Goal: Complete application form: Complete application form

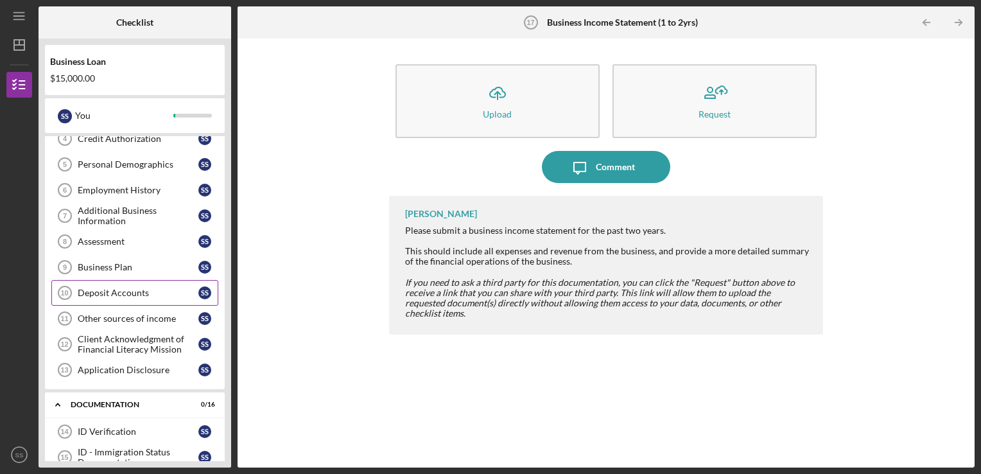
scroll to position [47, 0]
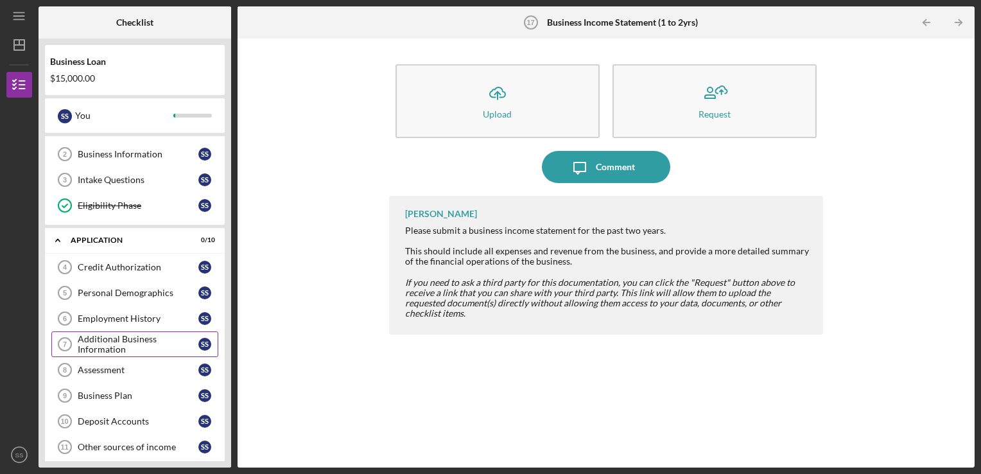
click at [117, 337] on div "Additional Business Information" at bounding box center [138, 344] width 121 height 21
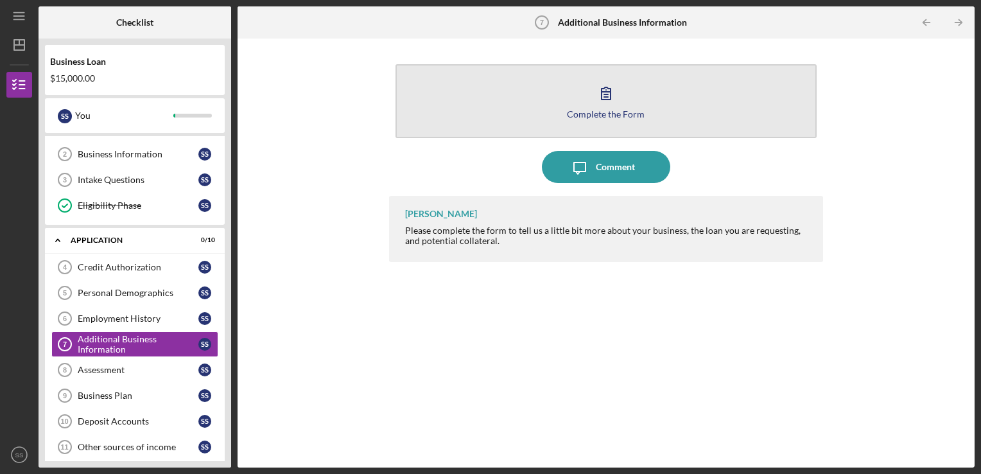
click at [609, 114] on div "Complete the Form" at bounding box center [606, 114] width 78 height 10
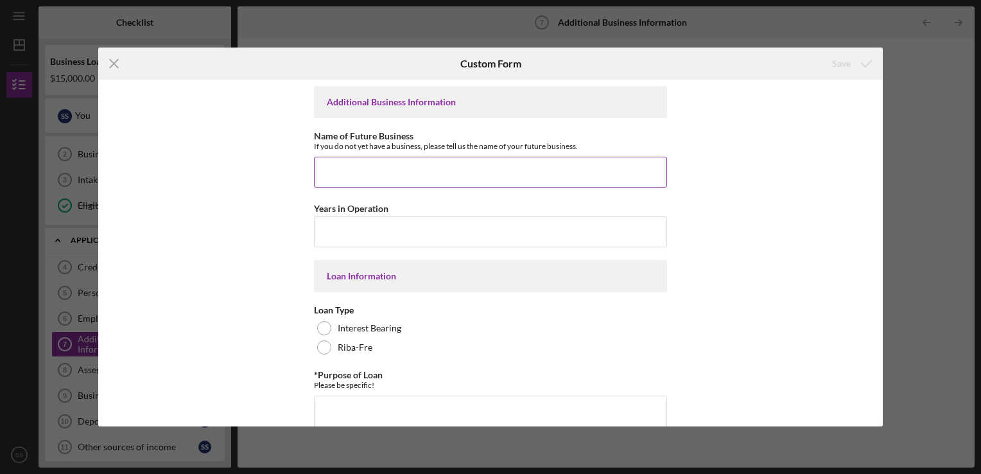
click at [370, 173] on input "Name of Future Business" at bounding box center [490, 172] width 353 height 31
click at [108, 62] on icon "Icon/Menu Close" at bounding box center [114, 63] width 32 height 32
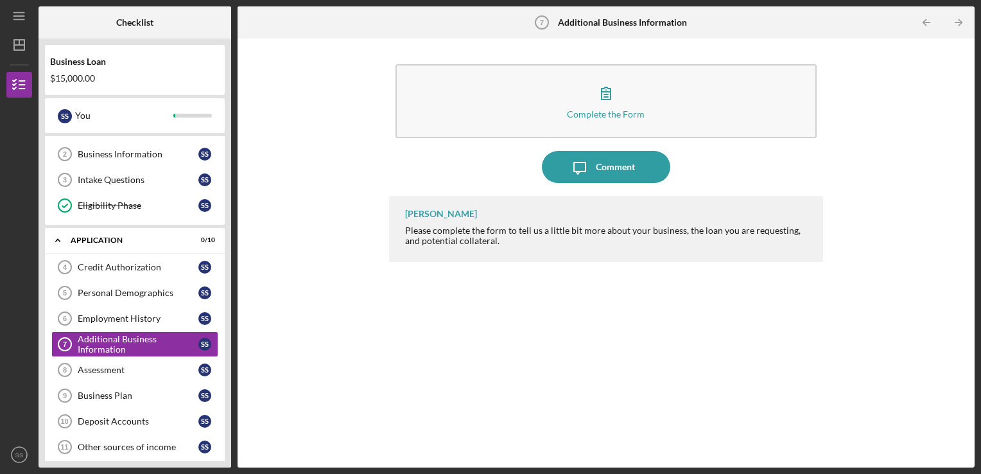
scroll to position [47, 0]
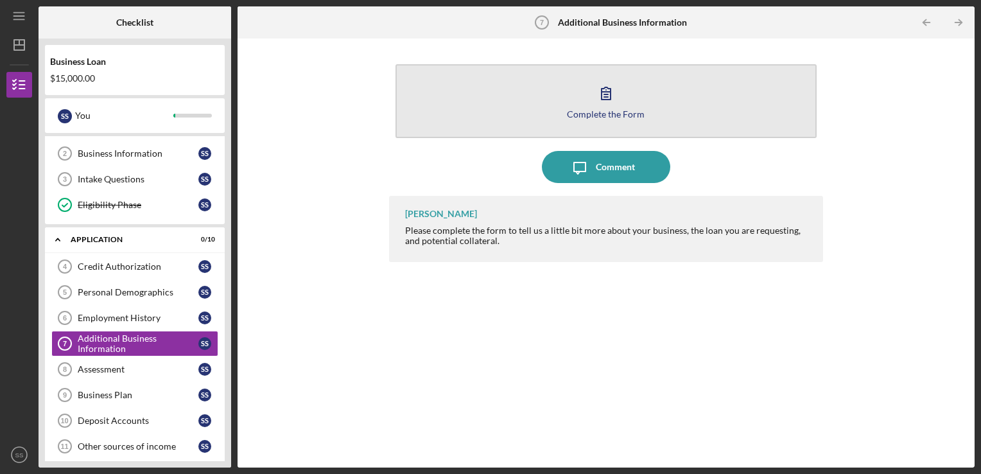
click at [596, 113] on div "Complete the Form" at bounding box center [606, 114] width 78 height 10
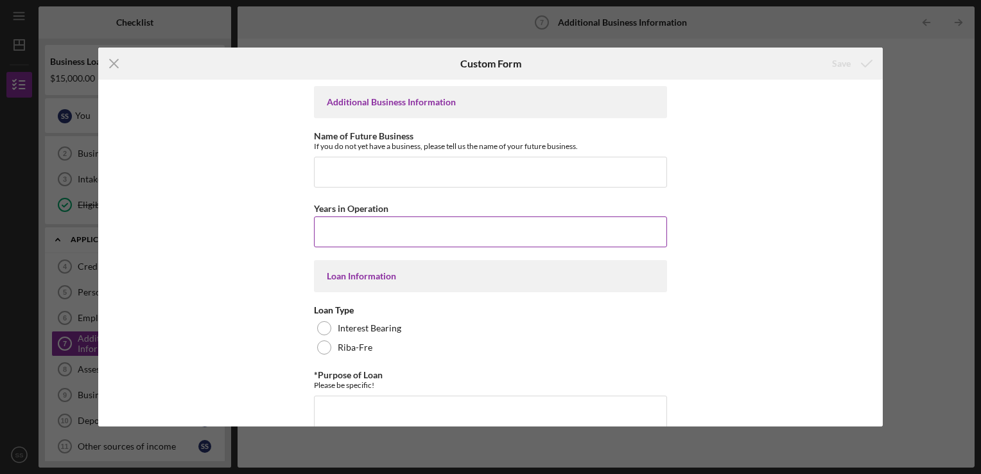
click at [364, 230] on input "Years in Operation" at bounding box center [490, 231] width 353 height 31
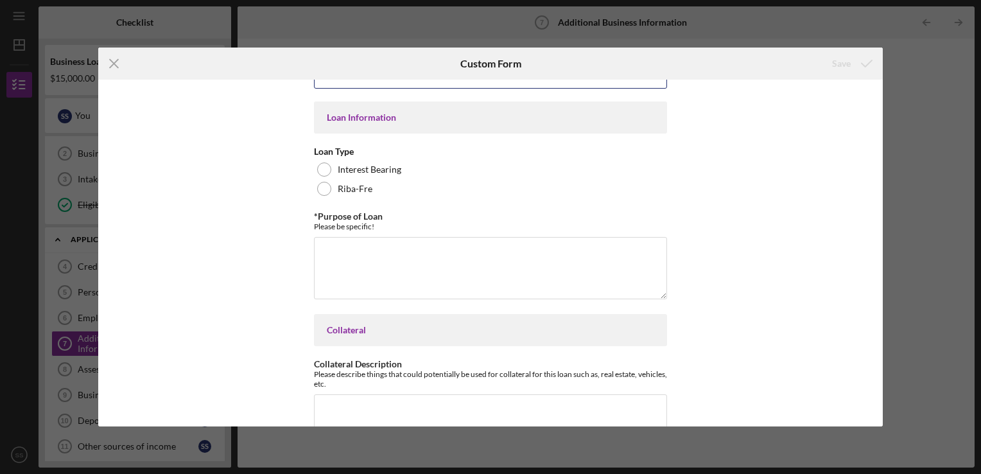
scroll to position [128, 0]
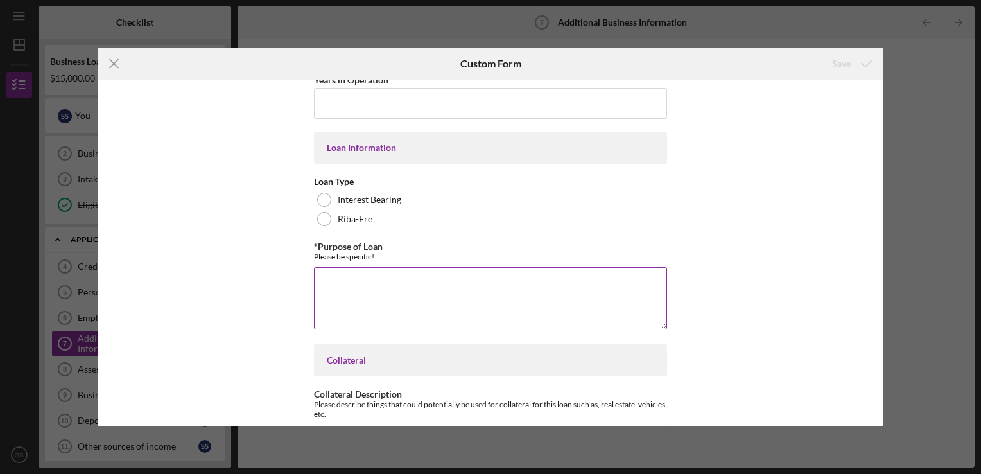
click at [339, 288] on textarea "*Purpose of Loan" at bounding box center [490, 298] width 353 height 62
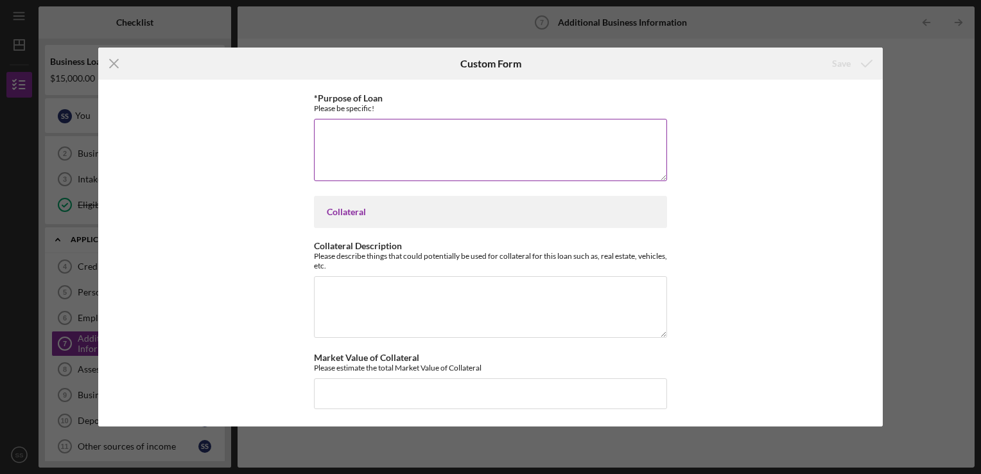
scroll to position [277, 0]
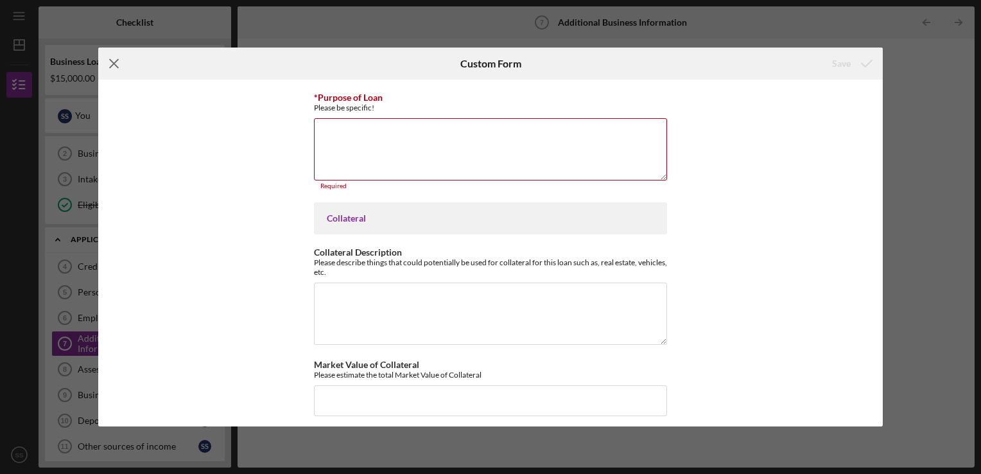
click at [113, 65] on icon "Icon/Menu Close" at bounding box center [114, 63] width 32 height 32
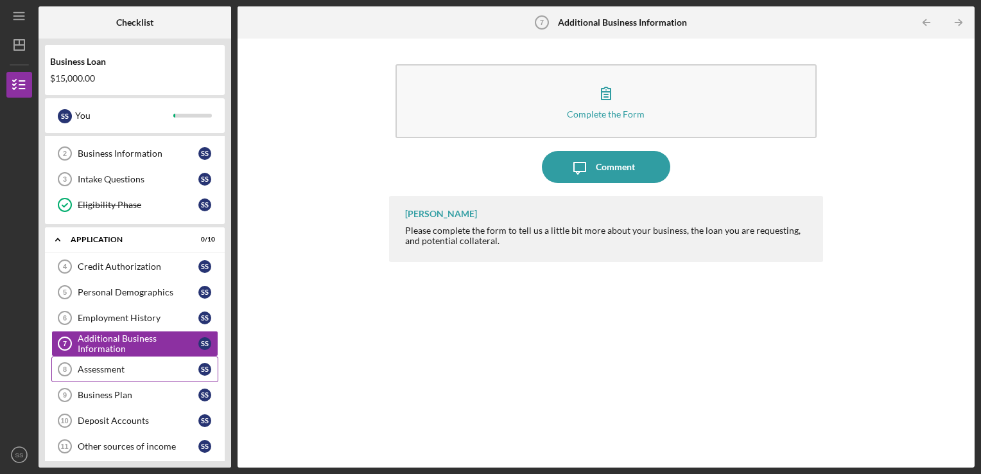
click at [130, 369] on div "Assessment" at bounding box center [138, 369] width 121 height 10
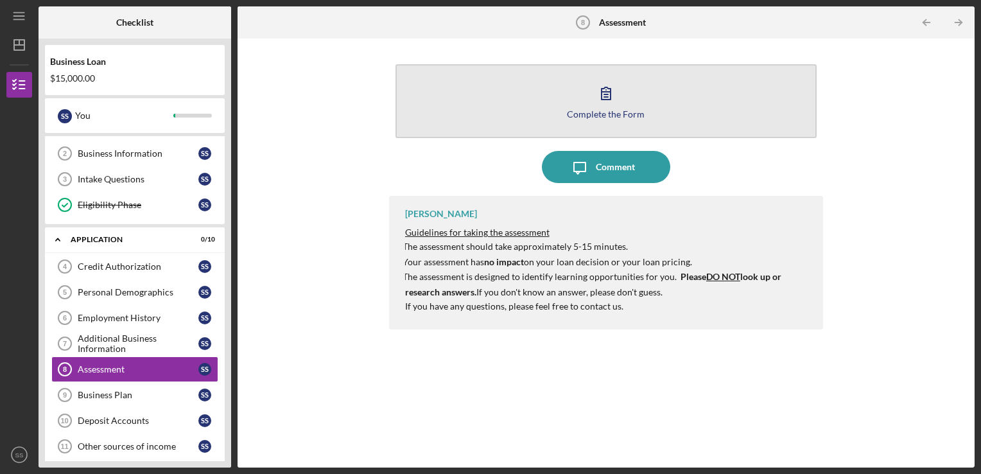
click at [608, 109] on div "Complete the Form" at bounding box center [606, 114] width 78 height 10
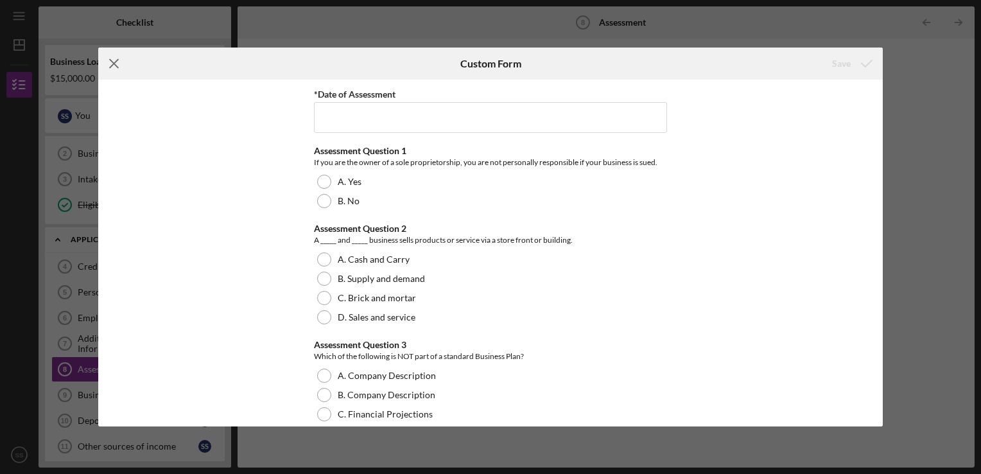
click at [113, 61] on icon "Icon/Menu Close" at bounding box center [114, 63] width 32 height 32
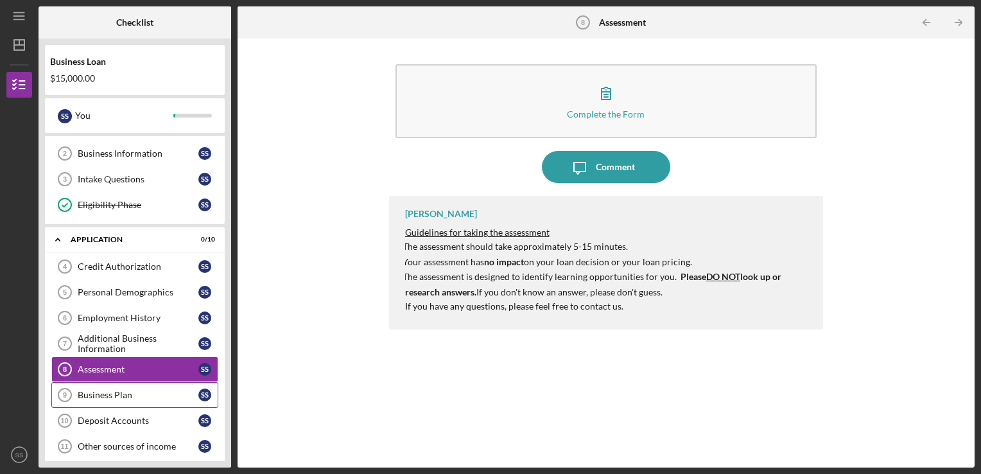
click at [112, 391] on div "Business Plan" at bounding box center [138, 395] width 121 height 10
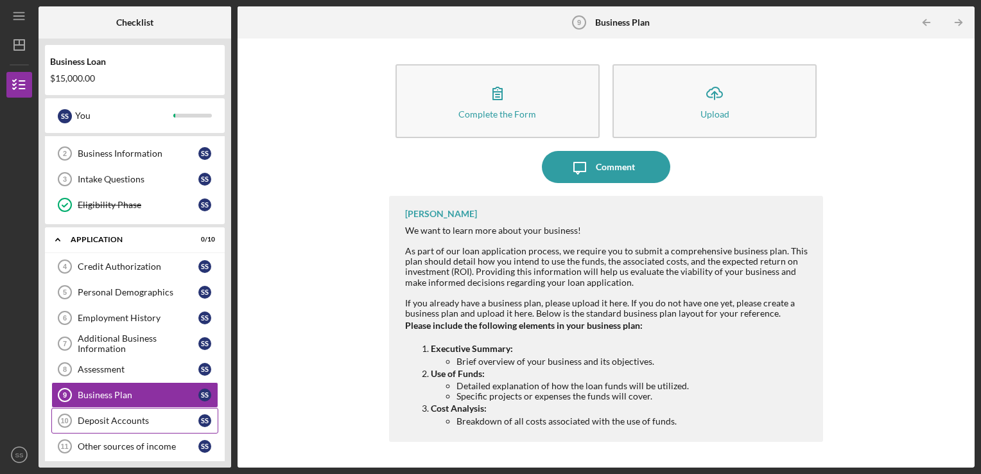
click at [129, 417] on div "Deposit Accounts" at bounding box center [138, 420] width 121 height 10
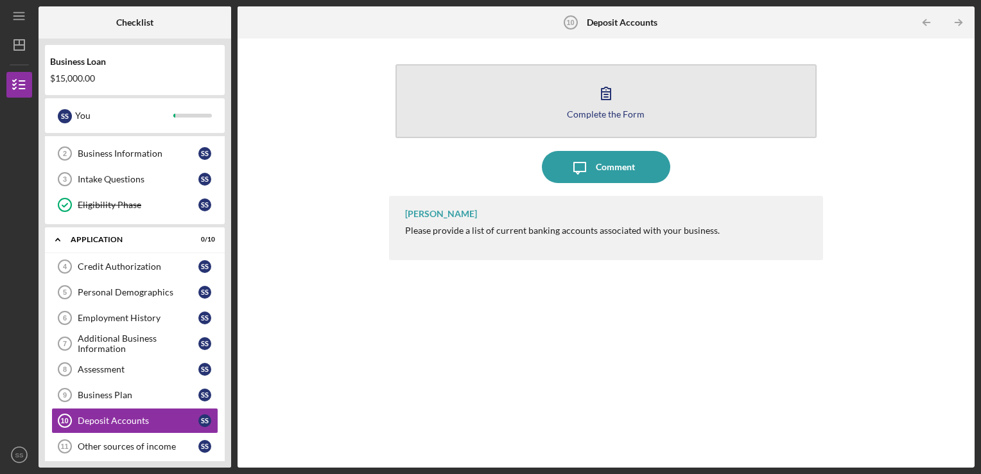
click at [598, 110] on div "Complete the Form" at bounding box center [606, 114] width 78 height 10
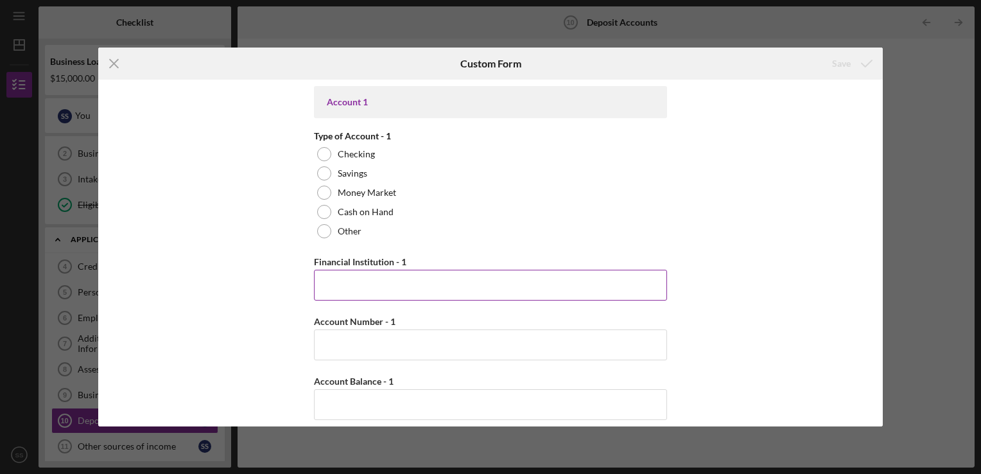
click at [334, 282] on input "Financial Institution - 1" at bounding box center [490, 285] width 353 height 31
click at [116, 63] on icon "Icon/Menu Close" at bounding box center [114, 63] width 32 height 32
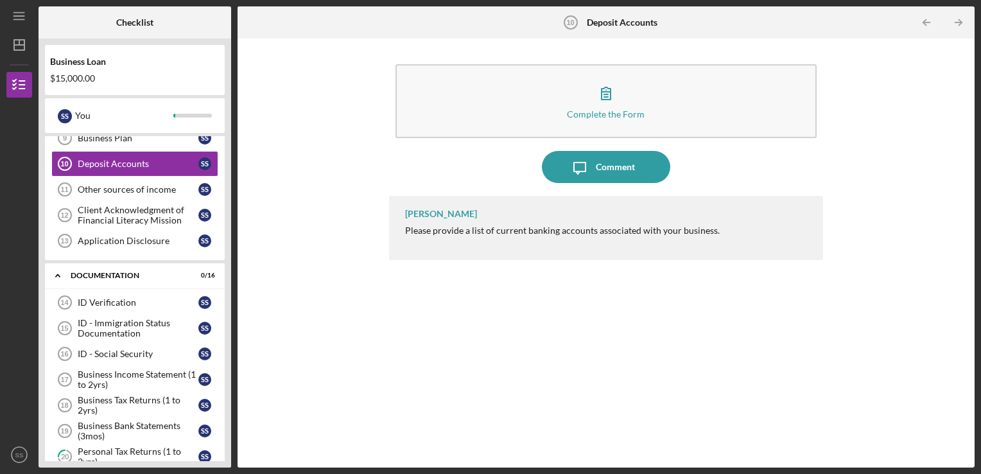
scroll to position [240, 0]
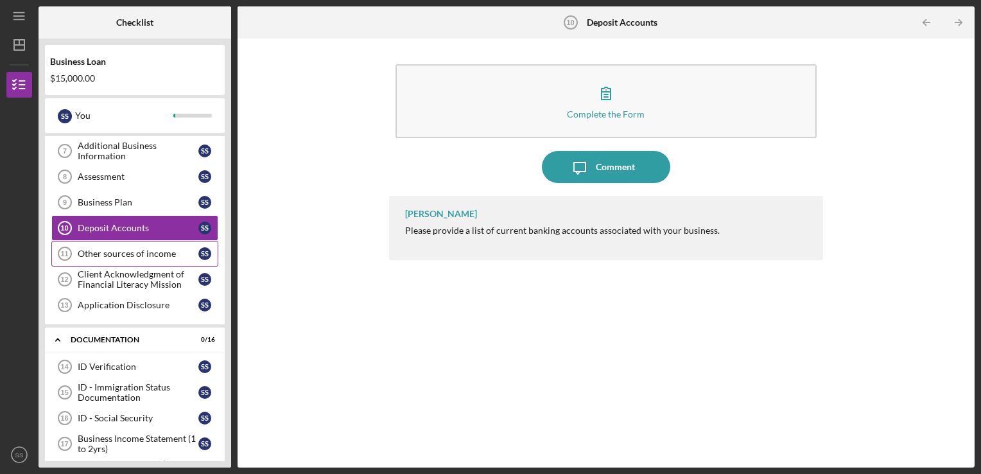
click at [142, 248] on div "Other sources of income" at bounding box center [138, 253] width 121 height 10
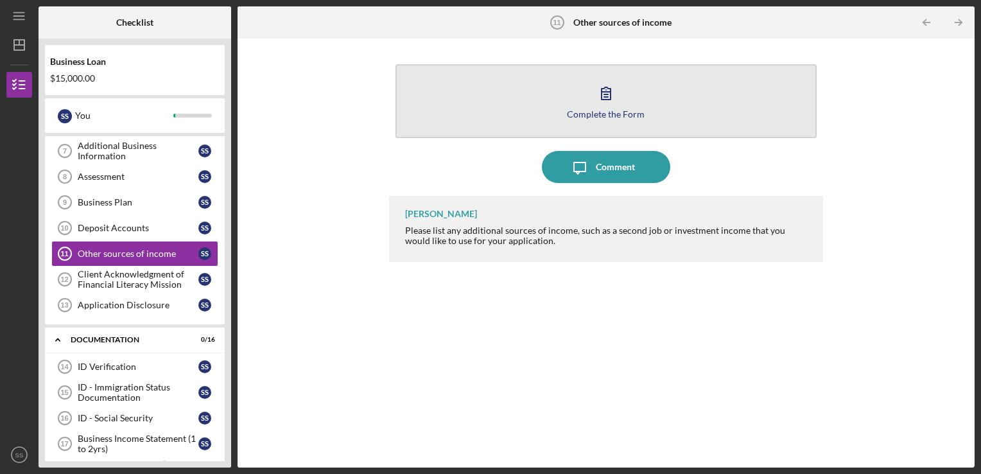
click at [587, 110] on div "Complete the Form" at bounding box center [606, 114] width 78 height 10
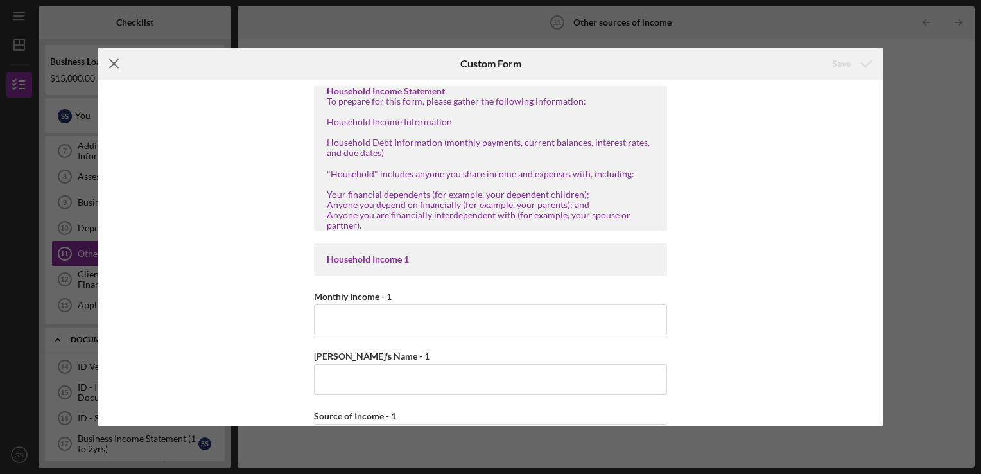
click at [110, 58] on icon "Icon/Menu Close" at bounding box center [114, 63] width 32 height 32
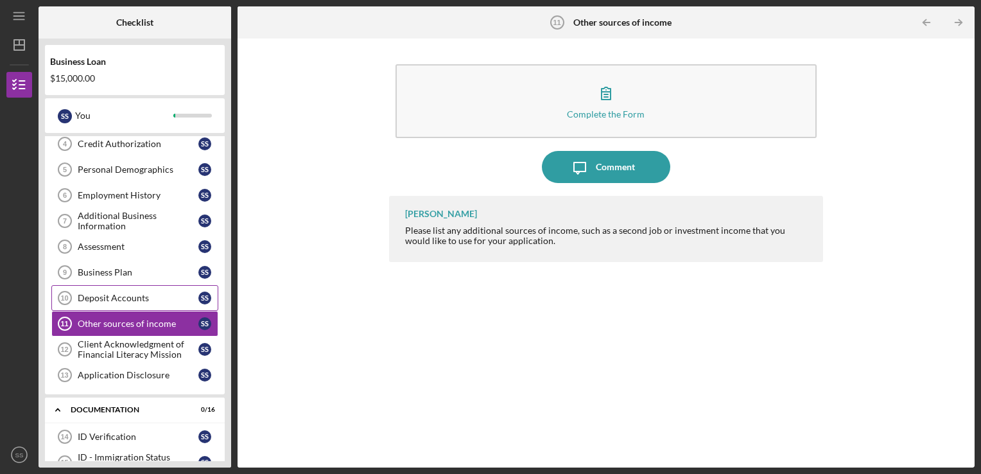
scroll to position [193, 0]
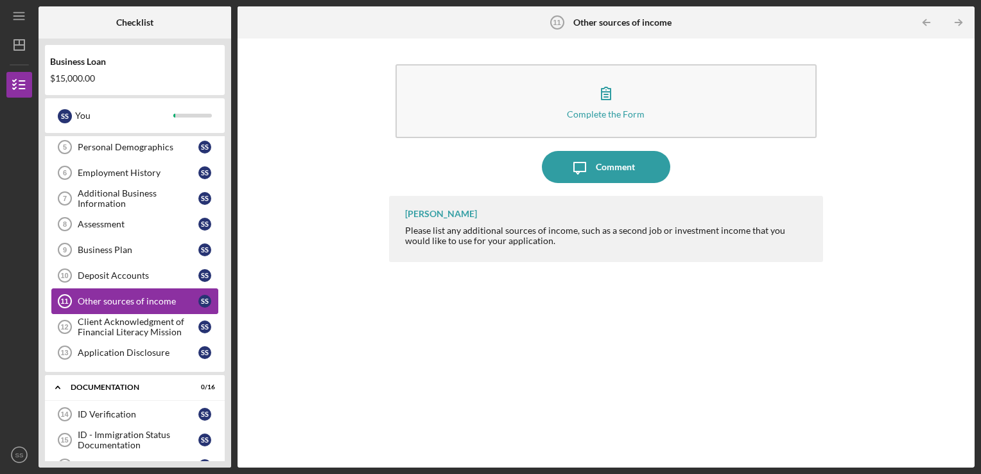
click at [126, 299] on div "Other sources of income" at bounding box center [138, 301] width 121 height 10
click at [129, 296] on div "Other sources of income" at bounding box center [138, 301] width 121 height 10
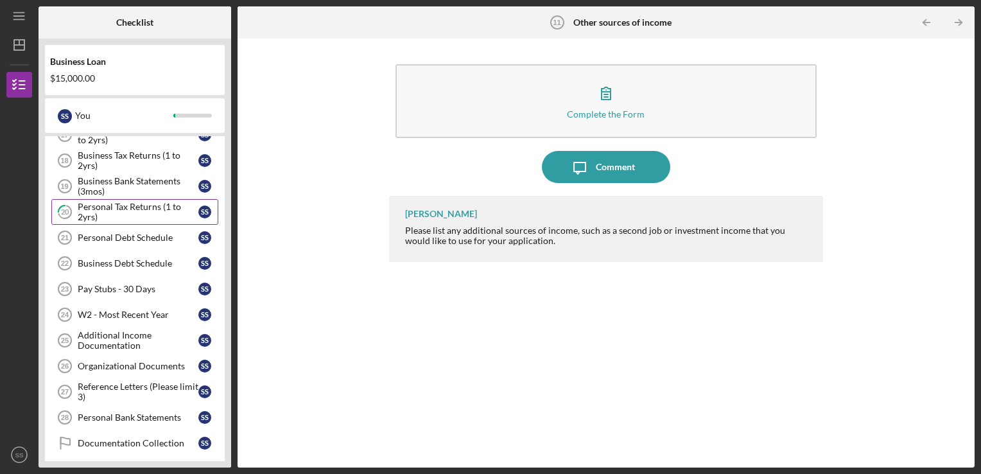
scroll to position [578, 0]
